Goal: Task Accomplishment & Management: Manage account settings

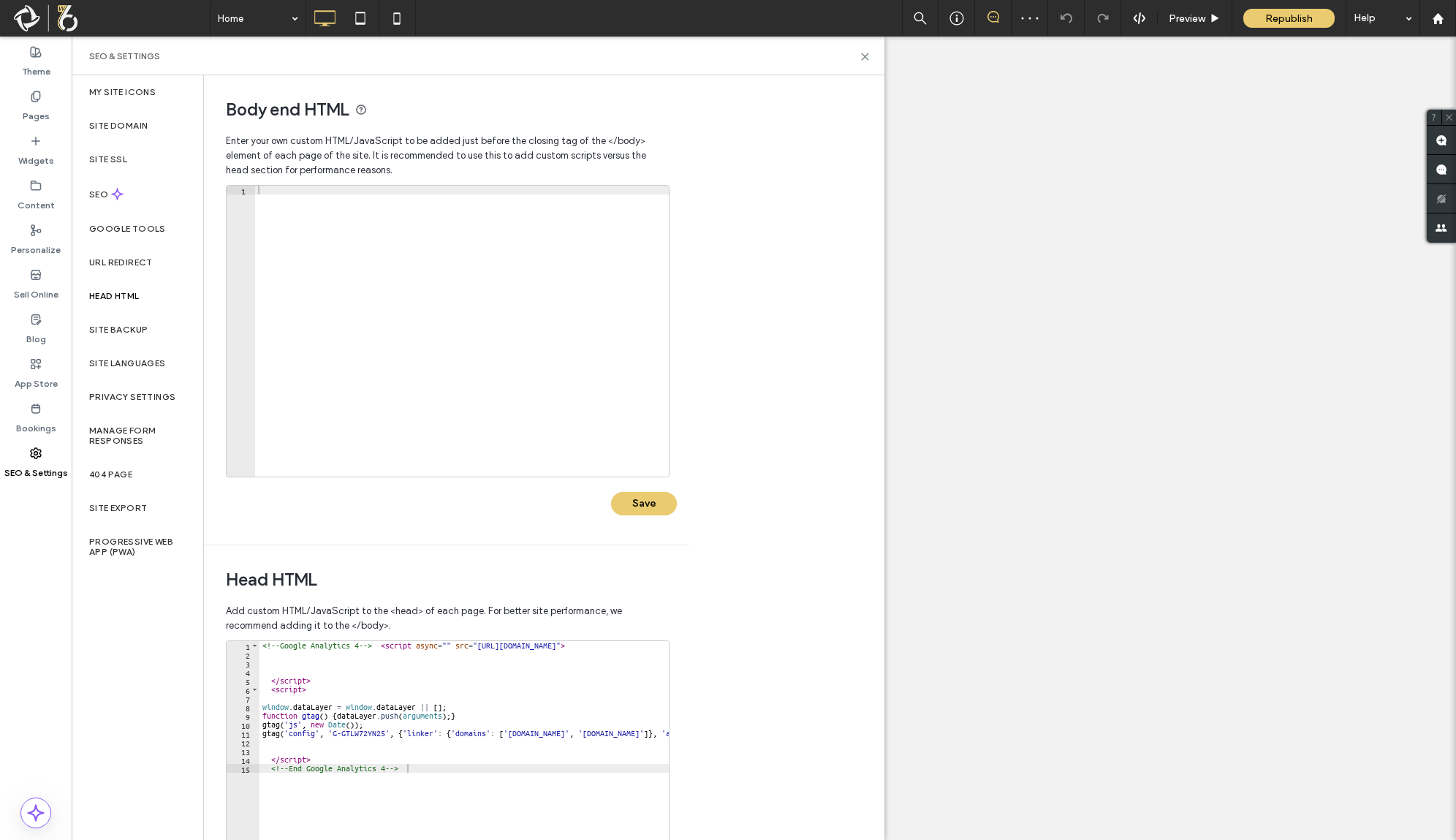
click at [368, 650] on div "<!-- Google Analytics 4 --> < script async = "" src = "[URL][DOMAIN_NAME]" > </…" at bounding box center [595, 788] width 672 height 293
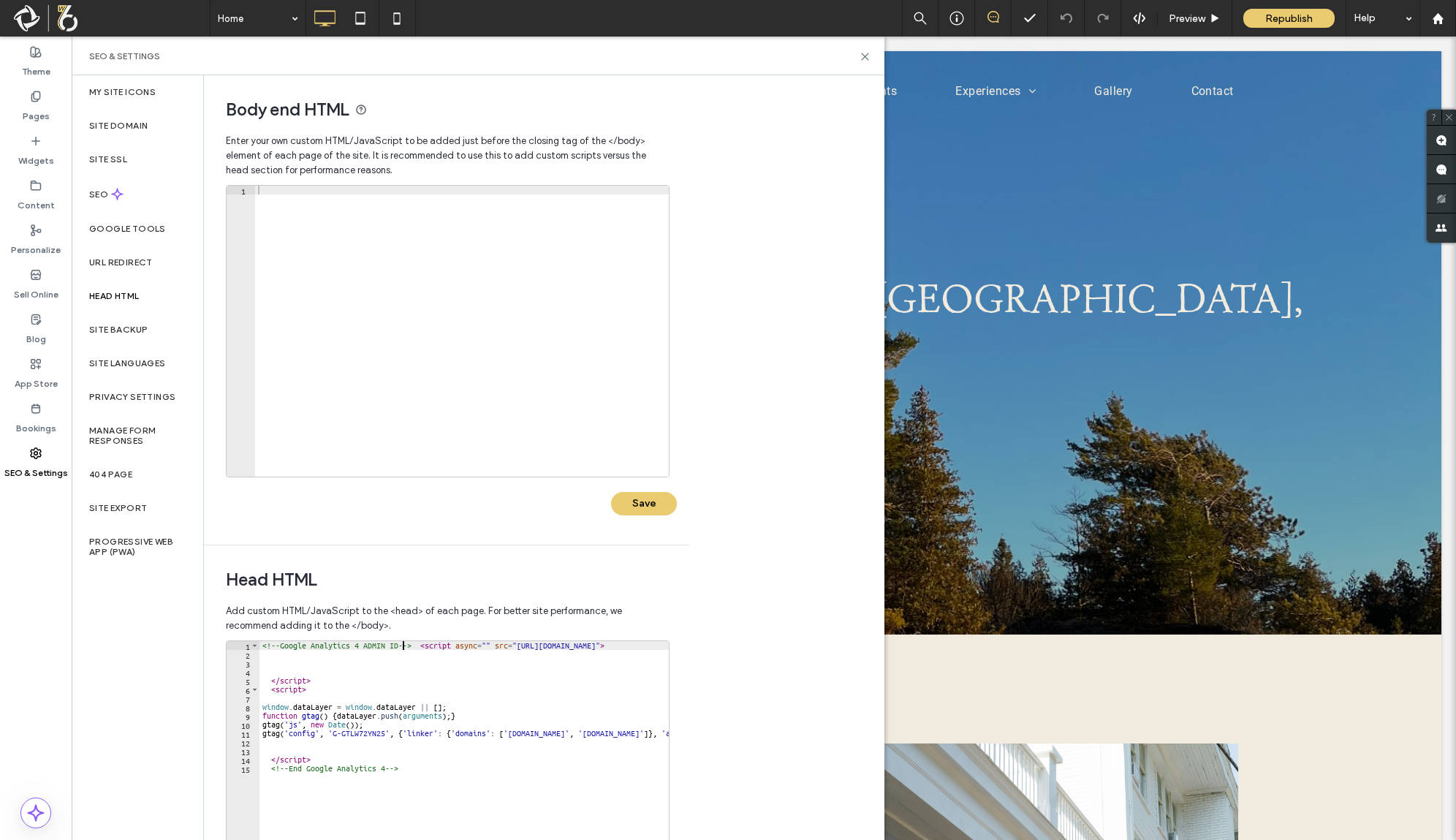
scroll to position [0, 13]
click at [395, 770] on div "<!-- Google Analytics 4 ADMIN ID --> < script async = "" src = "[URL][DOMAIN_NA…" at bounding box center [595, 788] width 672 height 293
type textarea "**********"
drag, startPoint x: 423, startPoint y: 667, endPoint x: 354, endPoint y: 667, distance: 69.0
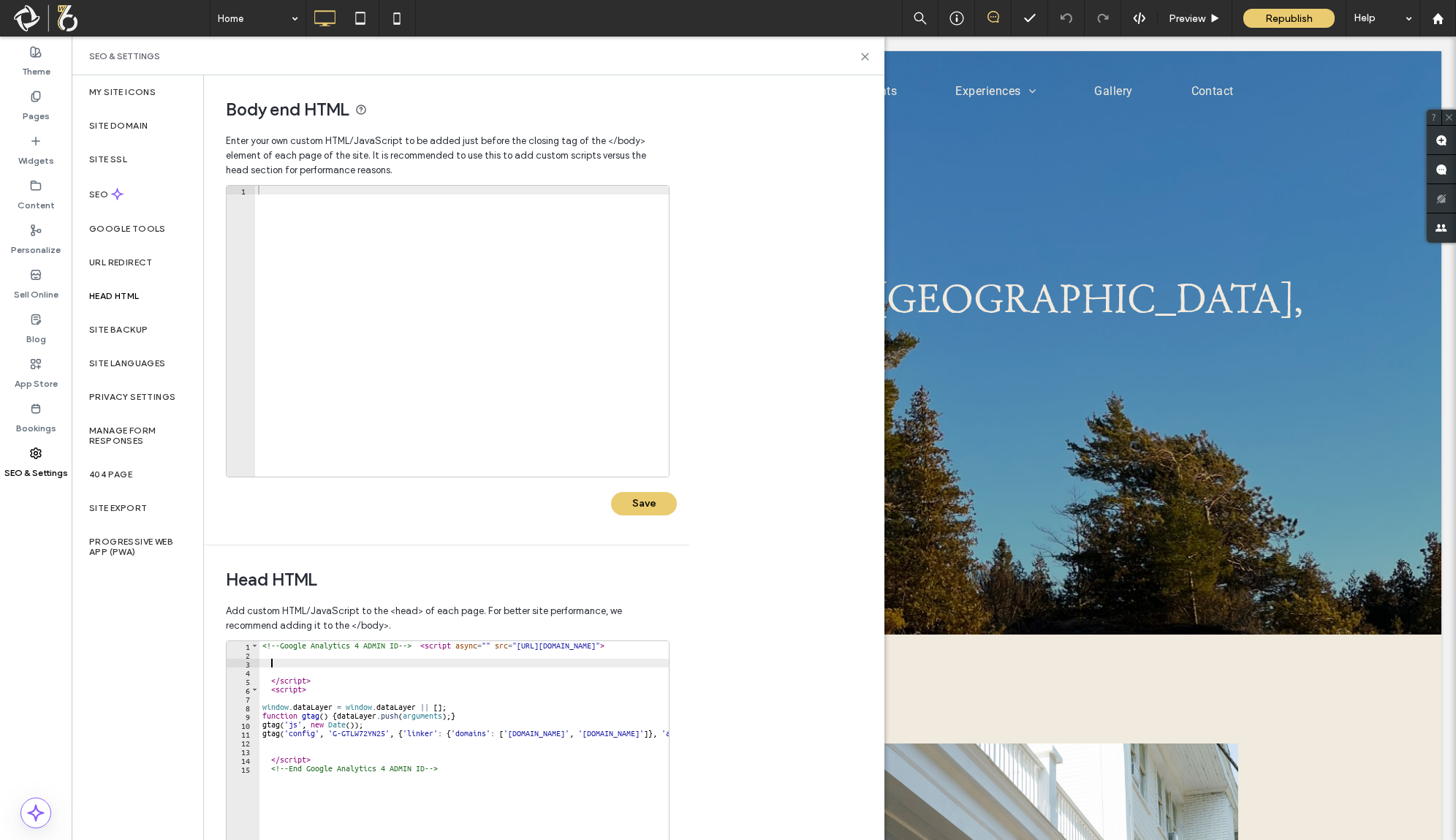
click at [354, 667] on div "<!-- Google Analytics 4 ADMIN ID --> < script async = "" src = "[URL][DOMAIN_NA…" at bounding box center [595, 788] width 672 height 293
drag, startPoint x: 356, startPoint y: 675, endPoint x: 331, endPoint y: 657, distance: 30.8
click at [331, 657] on div "<!-- Google Analytics 4 ADMIN ID --> < script async = "" src = "[URL][DOMAIN_NA…" at bounding box center [595, 788] width 672 height 293
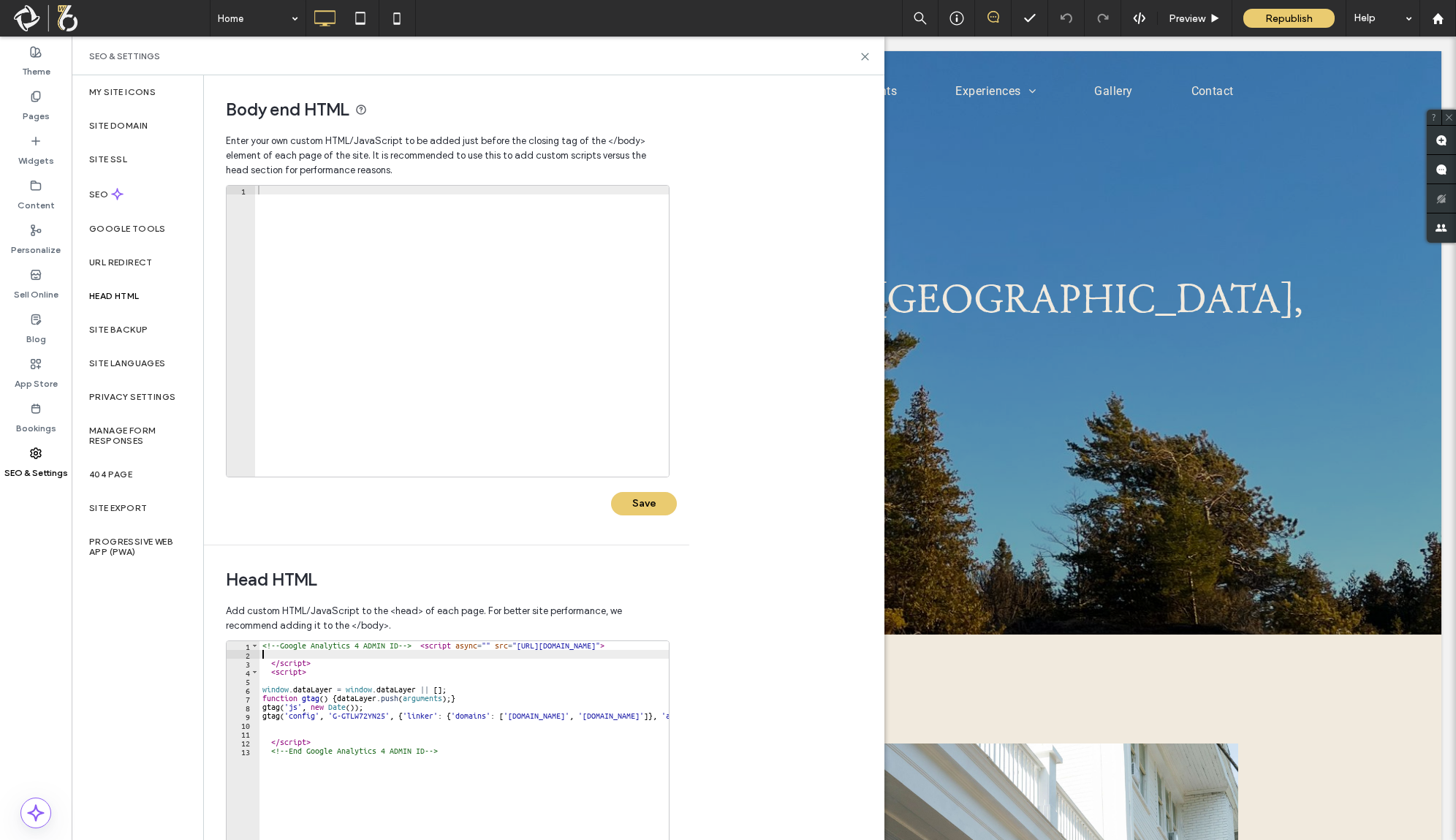
type textarea "*********"
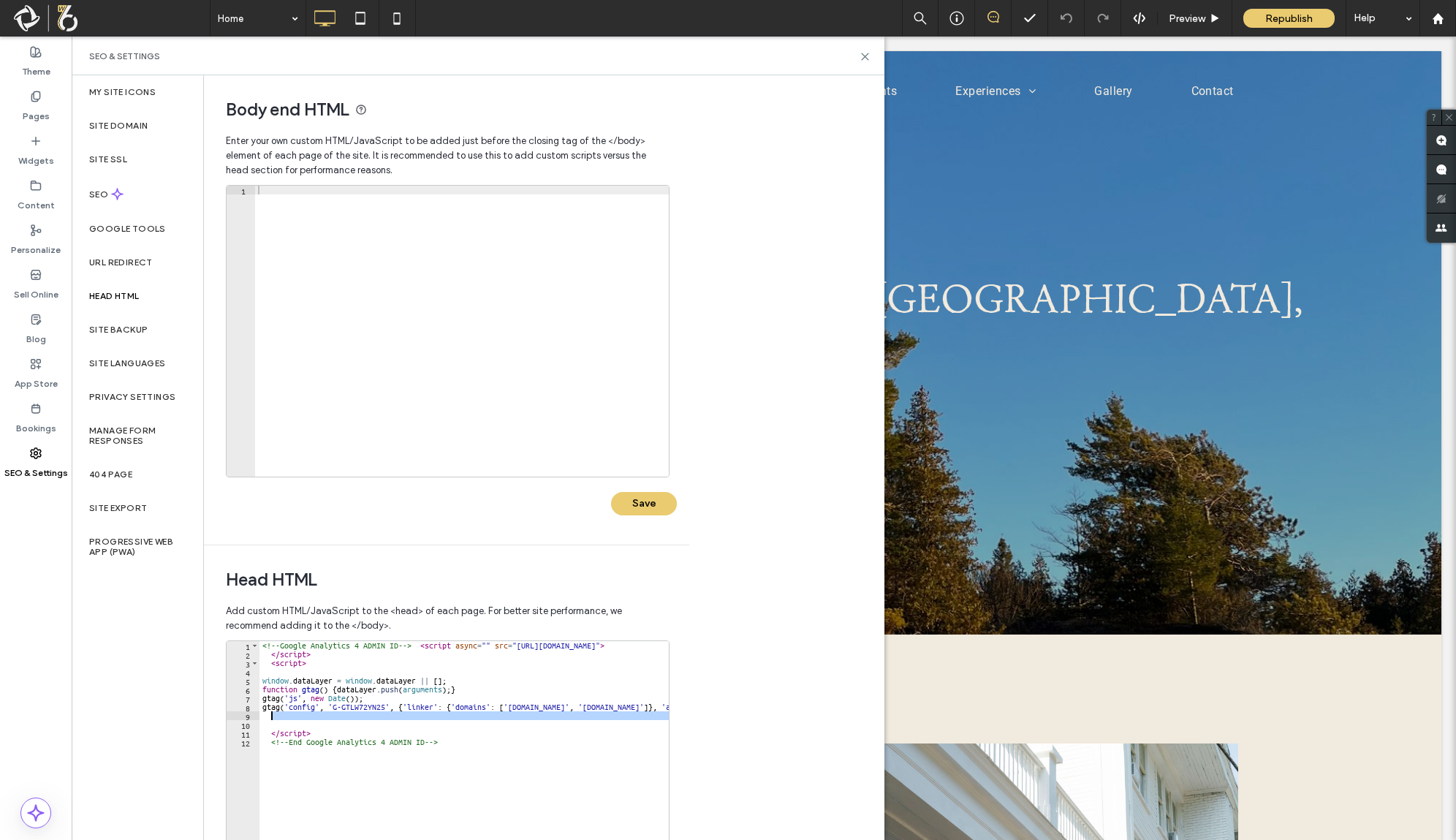
drag, startPoint x: 341, startPoint y: 728, endPoint x: 323, endPoint y: 717, distance: 21.1
click at [323, 717] on div "<!-- Google Analytics 4 ADMIN ID --> < script async = "" src = "[URL][DOMAIN_NA…" at bounding box center [595, 788] width 672 height 293
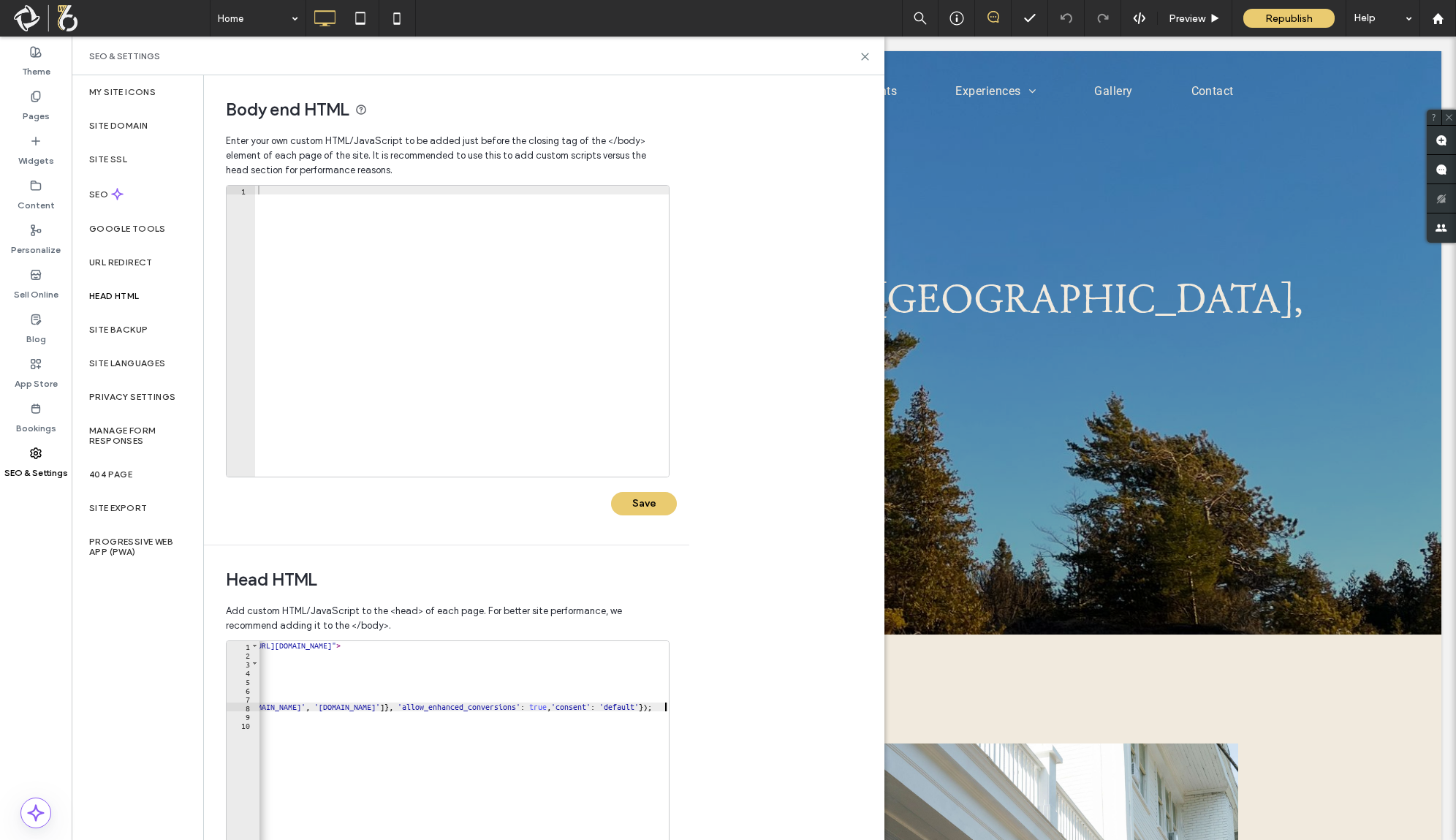
scroll to position [0, 264]
click at [724, 671] on div "Body end HTML Enter your own custom HTML/​JavaScript to be added just before th…" at bounding box center [544, 457] width 680 height 764
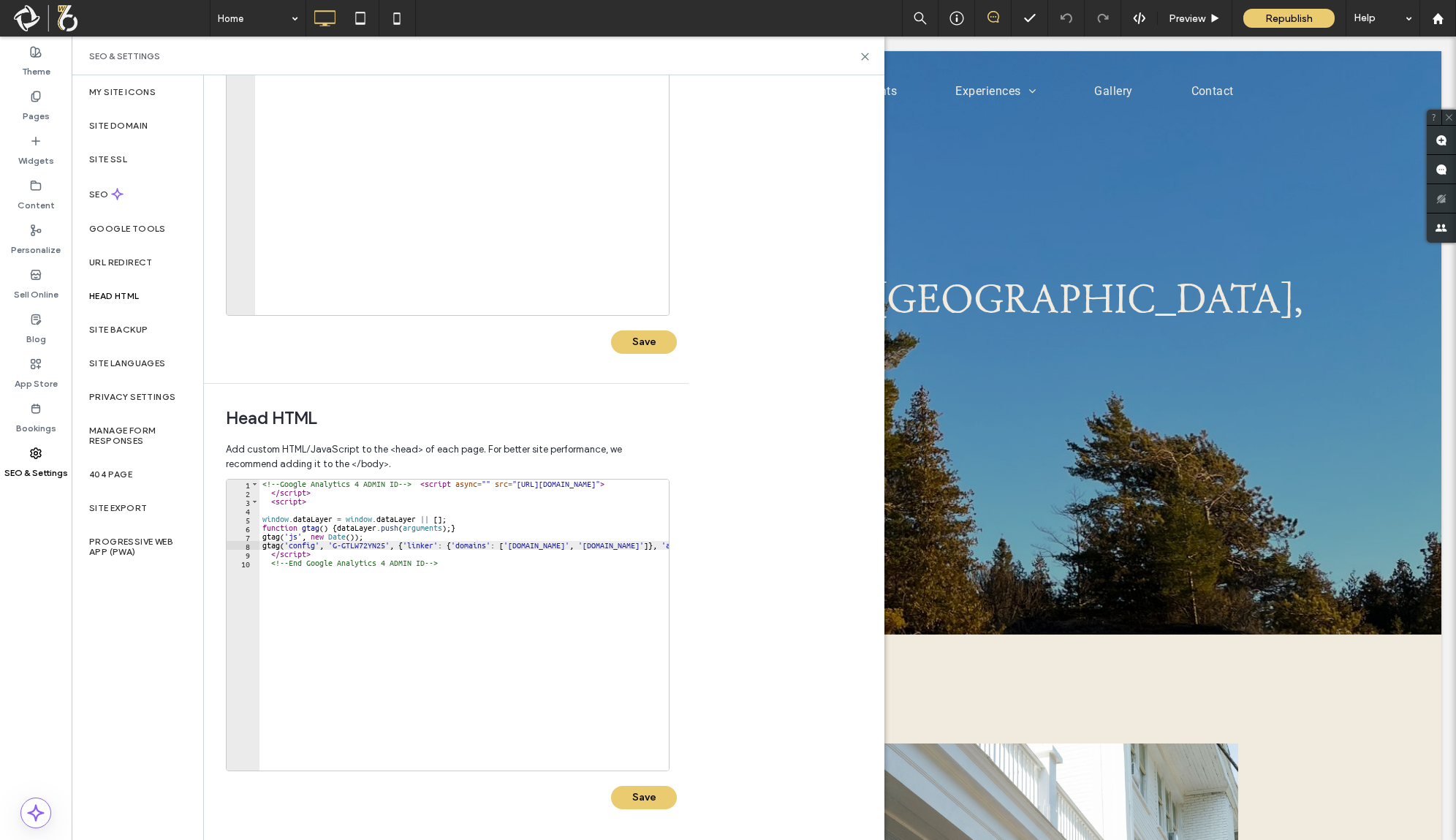
scroll to position [0, 0]
type textarea "********"
click at [453, 501] on div "<!-- Google Analytics 4 ADMIN ID --> < script async = "" src = "[URL][DOMAIN_NA…" at bounding box center [595, 626] width 672 height 293
click at [456, 513] on div "<!-- Google Analytics 4 ADMIN ID --> < script async = "" src = "[URL][DOMAIN_NA…" at bounding box center [595, 626] width 672 height 293
click at [661, 807] on button "Save" at bounding box center [643, 797] width 66 height 24
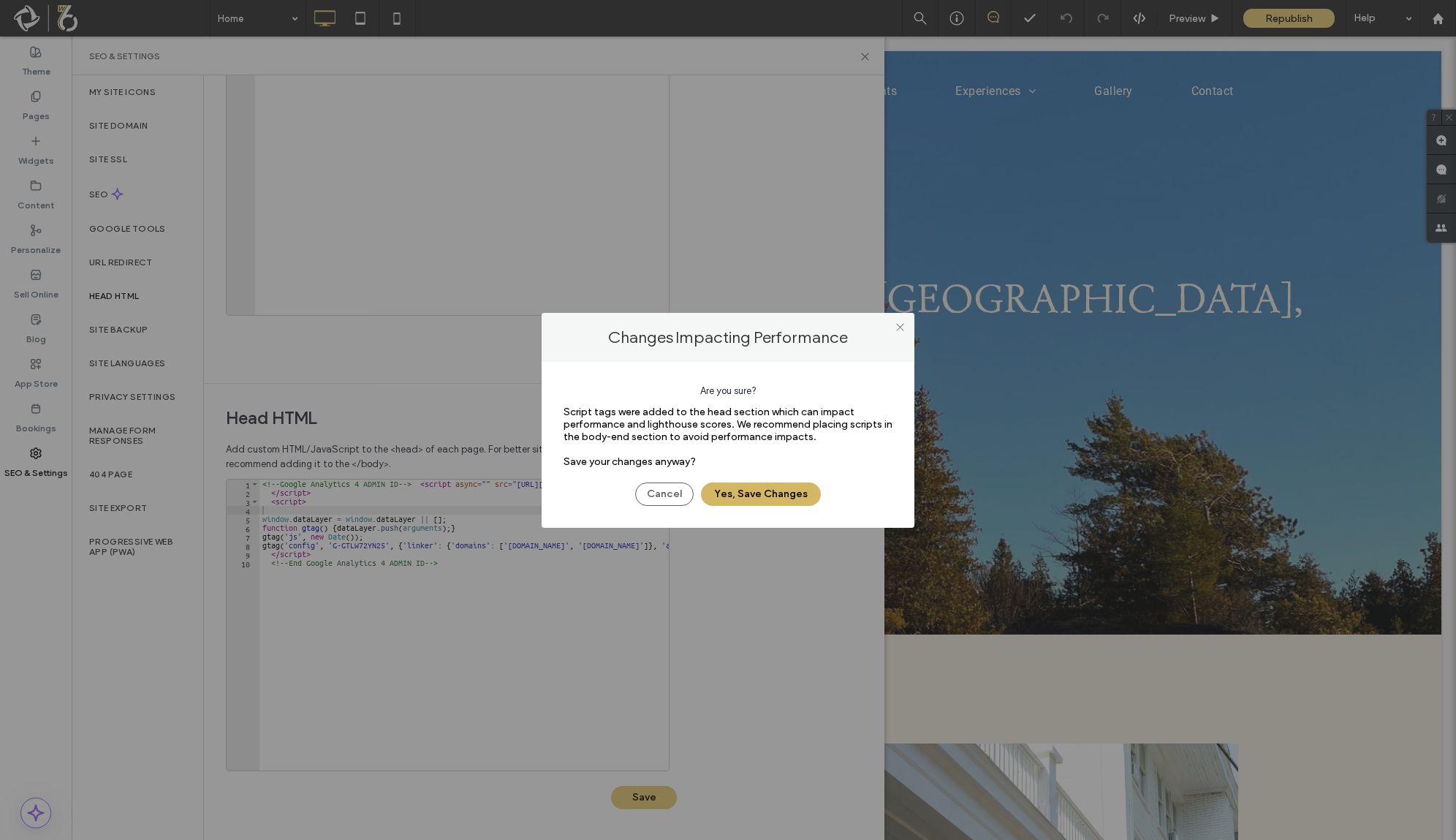
click at [755, 498] on button "Yes, Save Changes" at bounding box center [760, 494] width 120 height 24
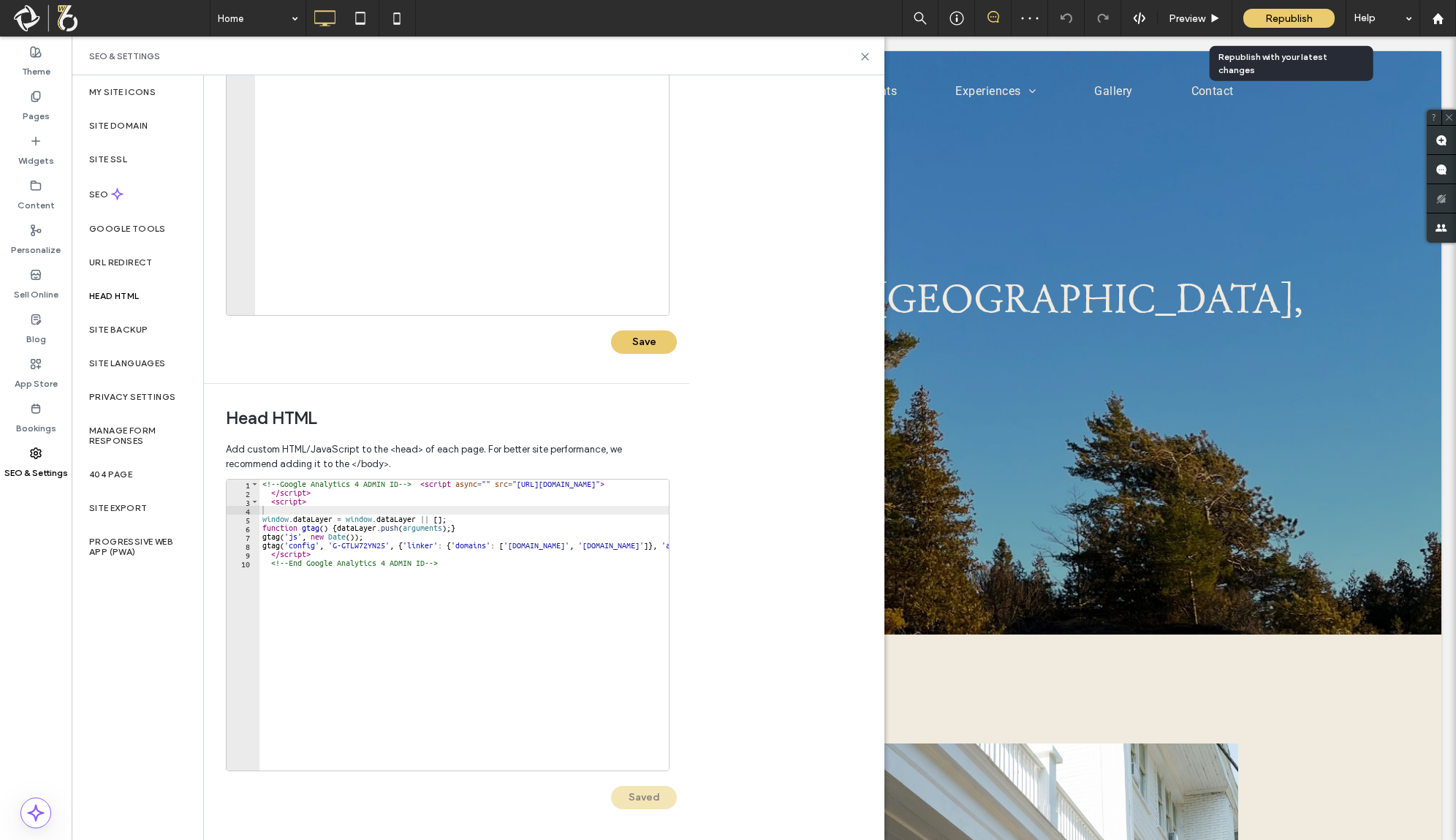
click at [1295, 18] on span "Republish" at bounding box center [1288, 18] width 48 height 13
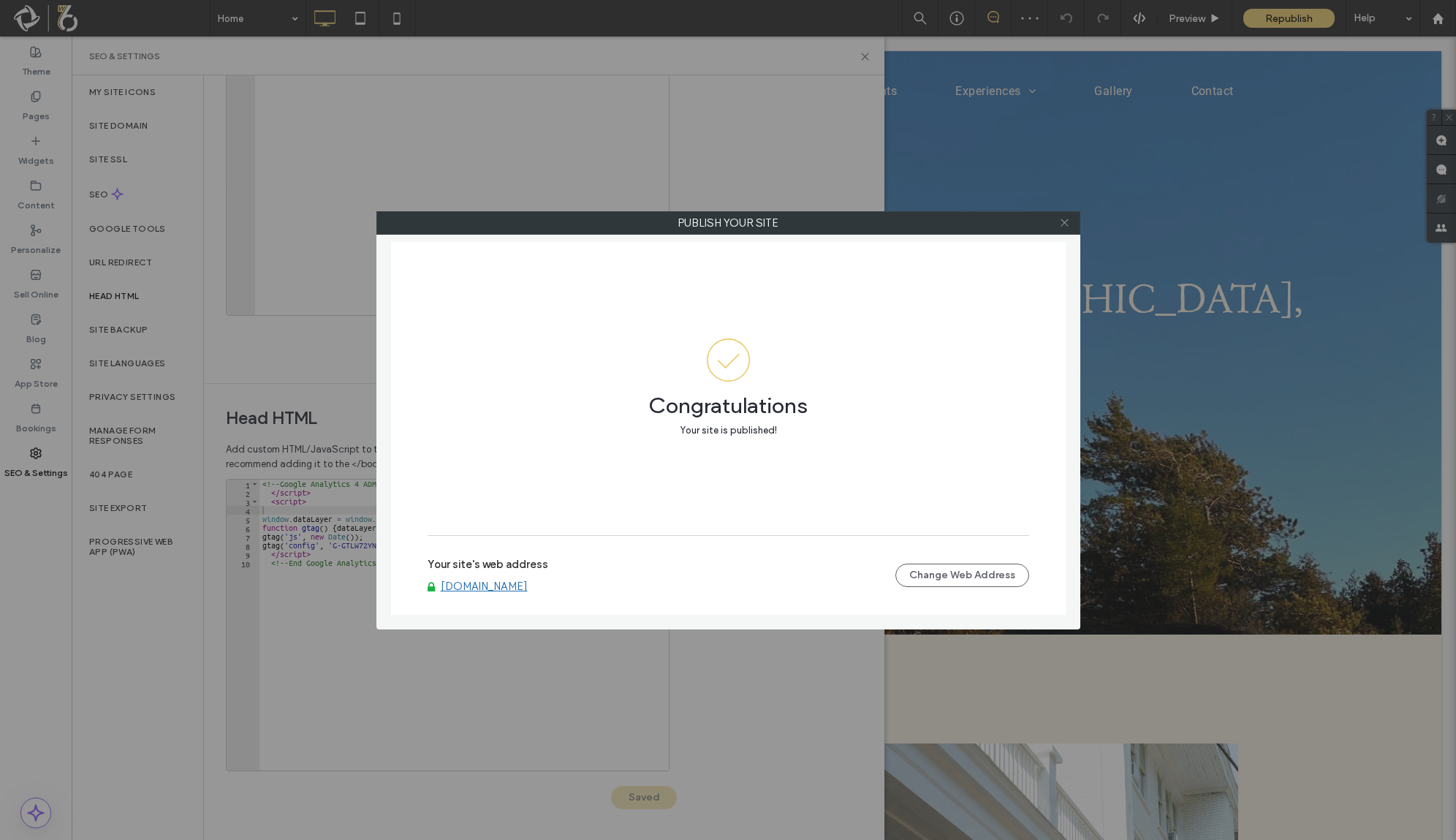
click at [1061, 224] on icon at bounding box center [1064, 222] width 11 height 11
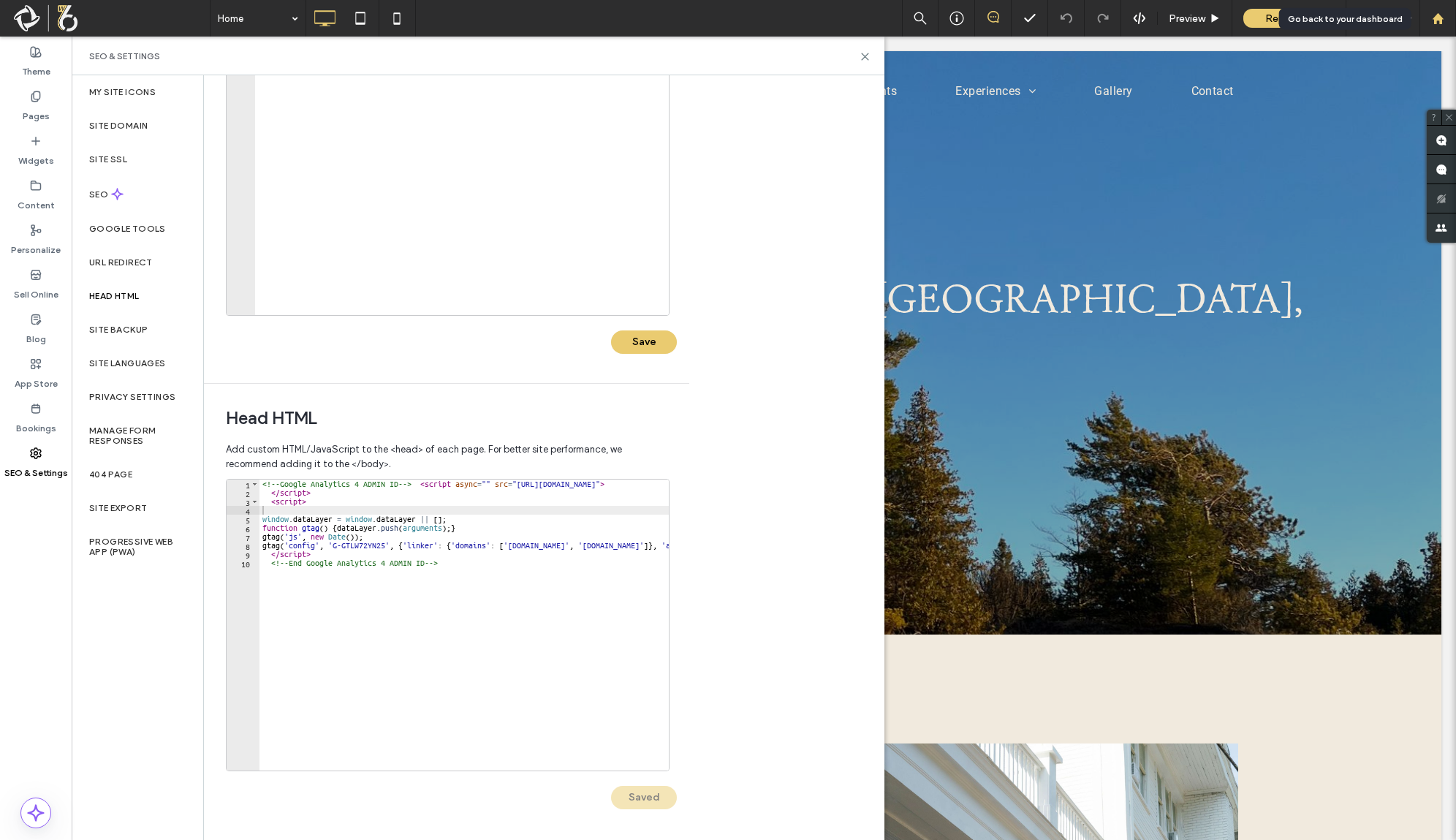
click at [1447, 15] on div at bounding box center [1438, 18] width 35 height 13
